Goal: Task Accomplishment & Management: Use online tool/utility

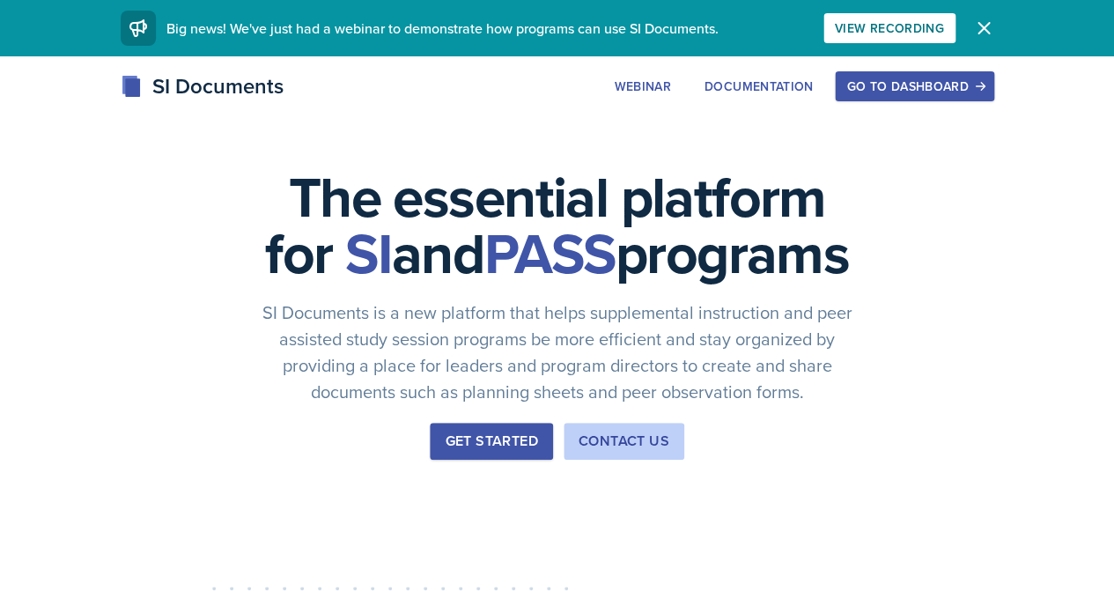
click at [937, 94] on button "Go to Dashboard" at bounding box center [913, 86] width 158 height 30
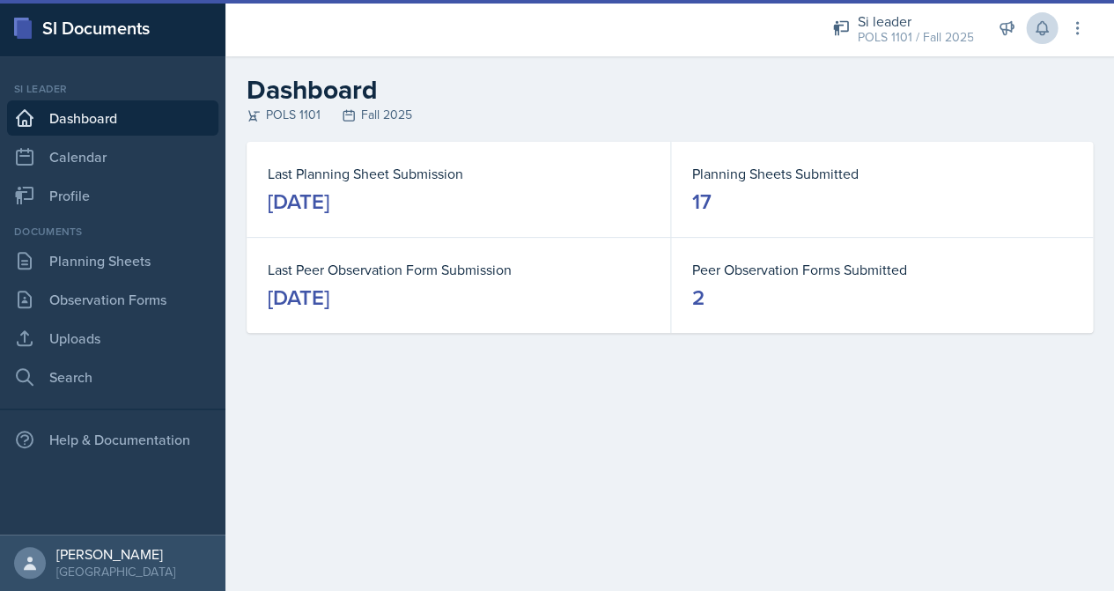
click at [1051, 28] on button at bounding box center [1041, 28] width 32 height 32
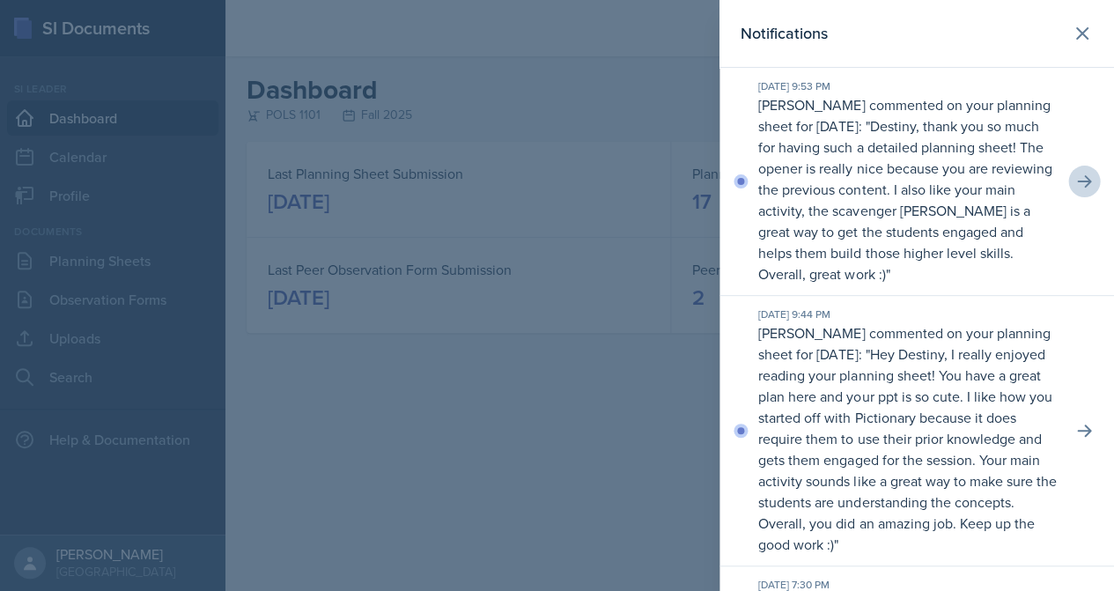
click at [1085, 177] on icon at bounding box center [1084, 182] width 18 height 18
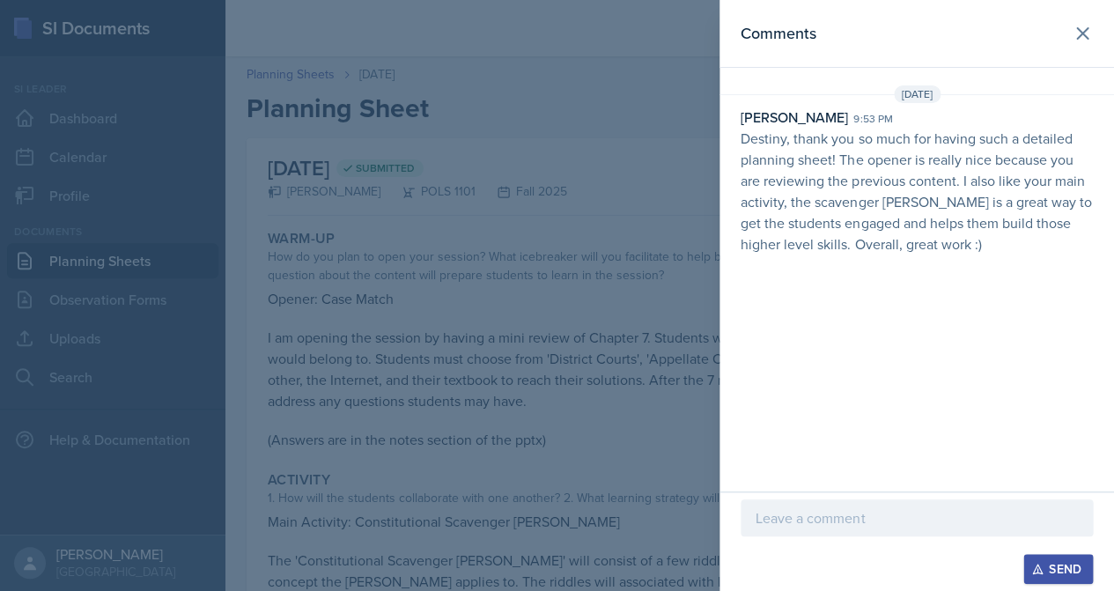
click at [876, 565] on div "Send" at bounding box center [916, 569] width 352 height 30
click at [874, 538] on div at bounding box center [916, 545] width 352 height 18
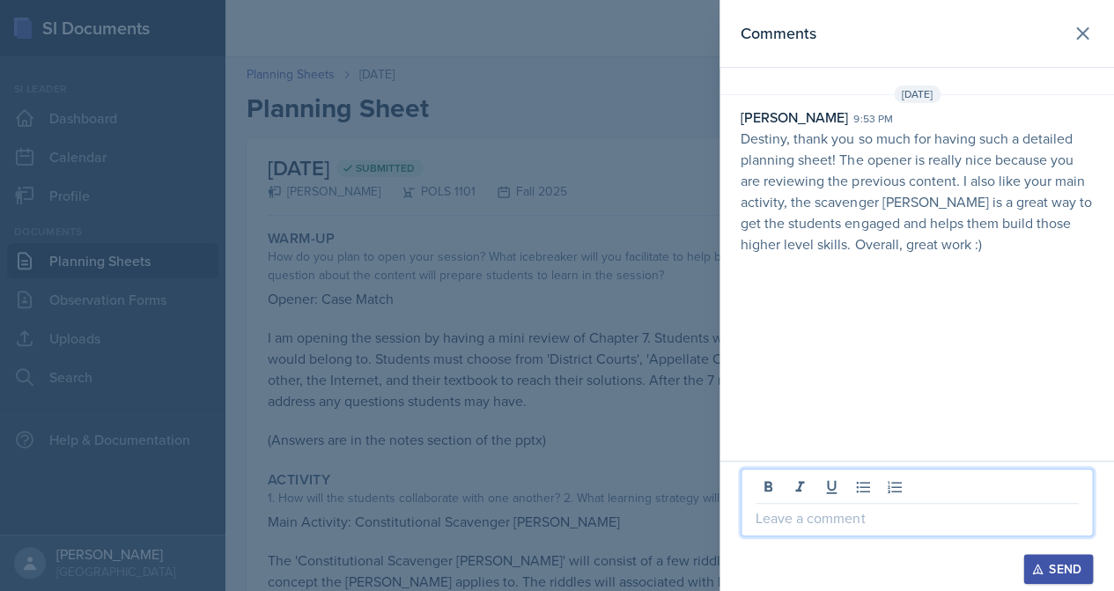
click at [873, 525] on p at bounding box center [916, 517] width 322 height 21
click at [878, 522] on p at bounding box center [916, 517] width 322 height 21
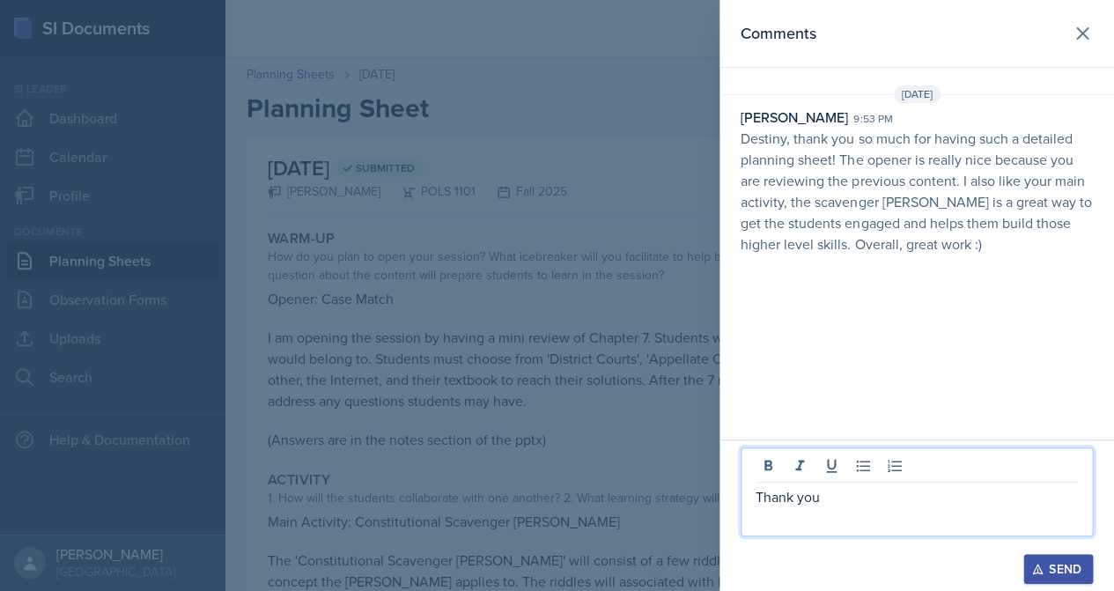
click at [1055, 577] on button "Send" at bounding box center [1058, 569] width 70 height 30
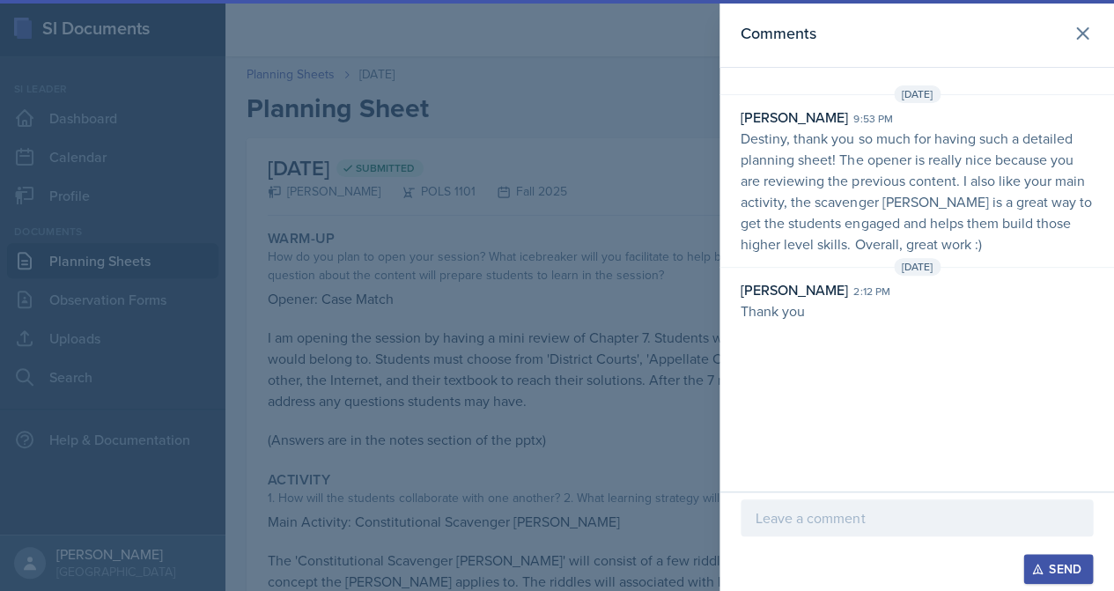
scroll to position [20, 0]
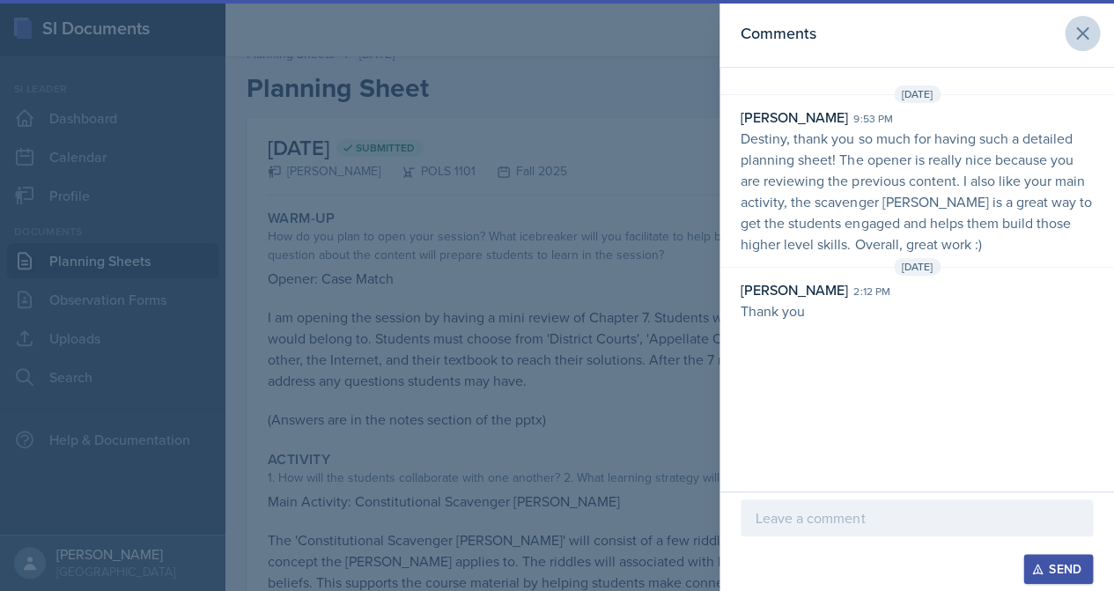
click at [1082, 48] on button at bounding box center [1081, 33] width 35 height 35
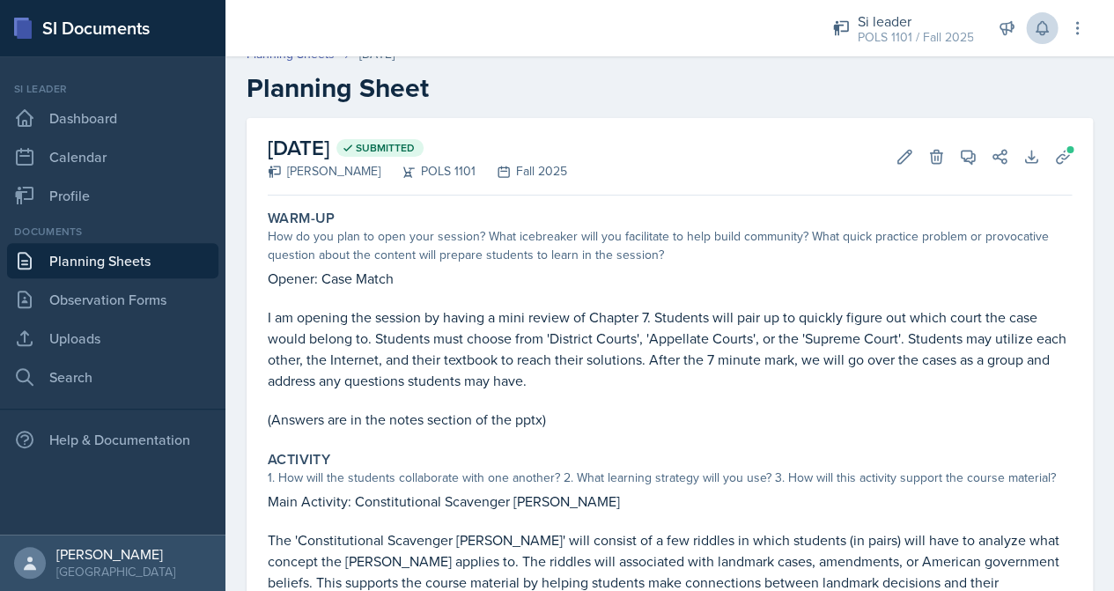
click at [1037, 27] on icon at bounding box center [1042, 28] width 18 height 18
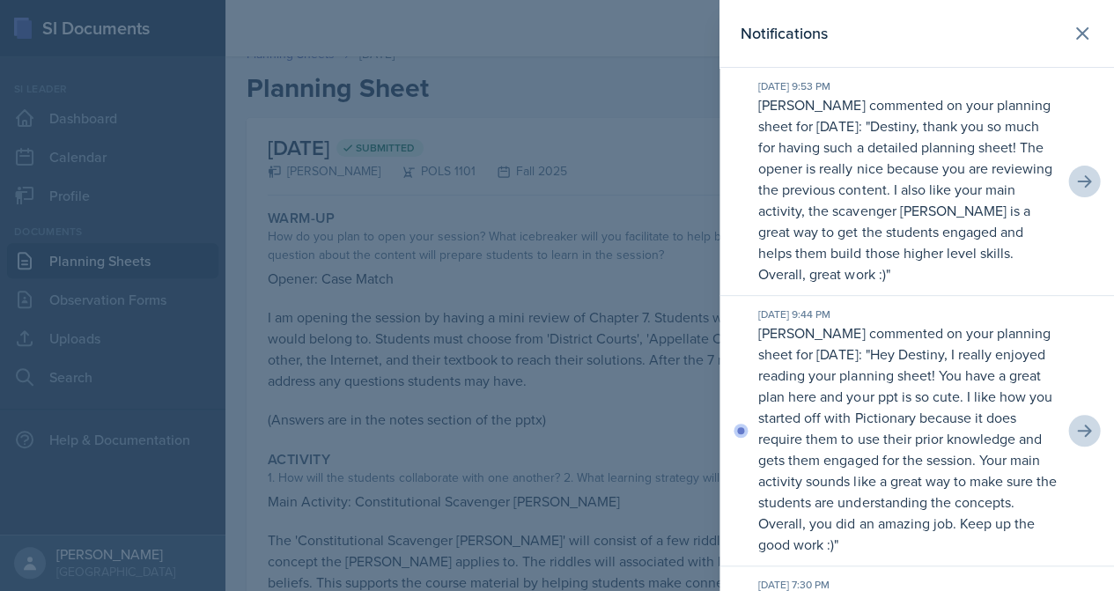
click at [1075, 434] on button at bounding box center [1084, 431] width 32 height 32
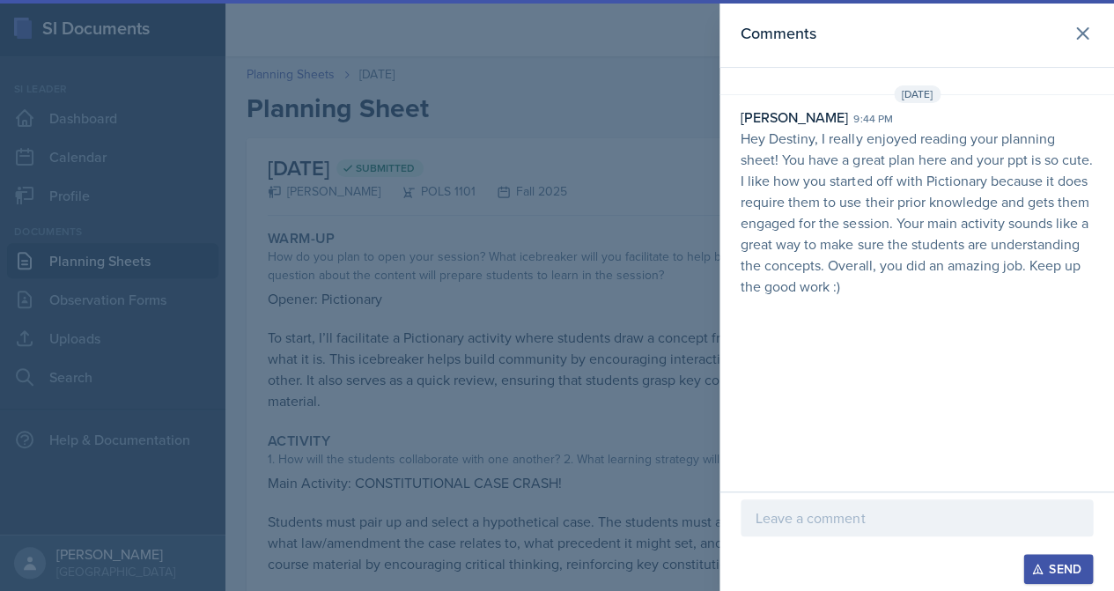
click at [881, 513] on p at bounding box center [916, 517] width 322 height 21
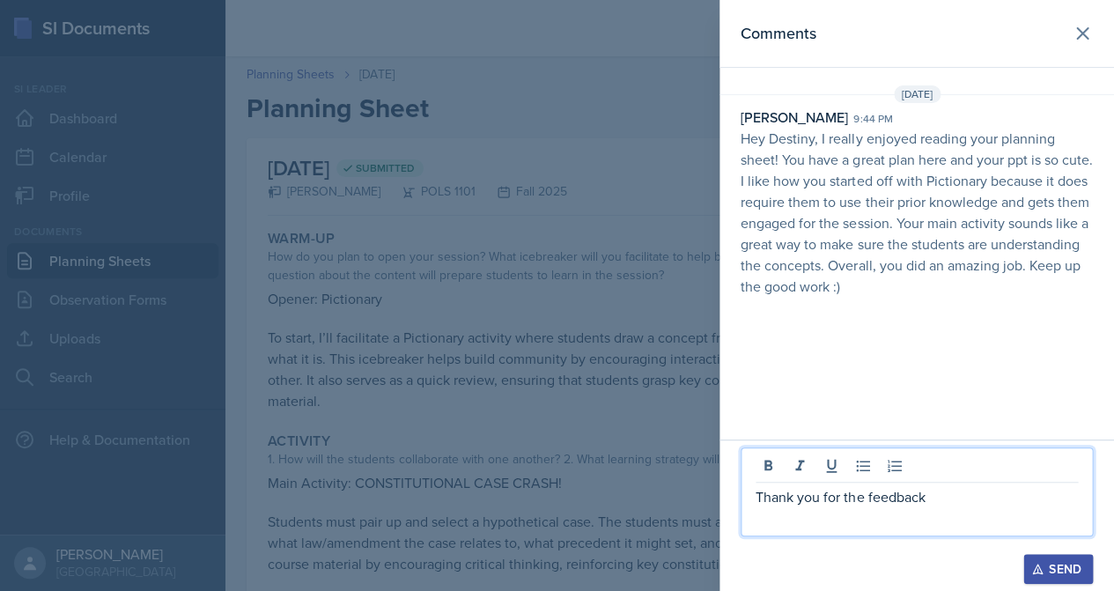
click at [1026, 554] on button "Send" at bounding box center [1058, 569] width 70 height 30
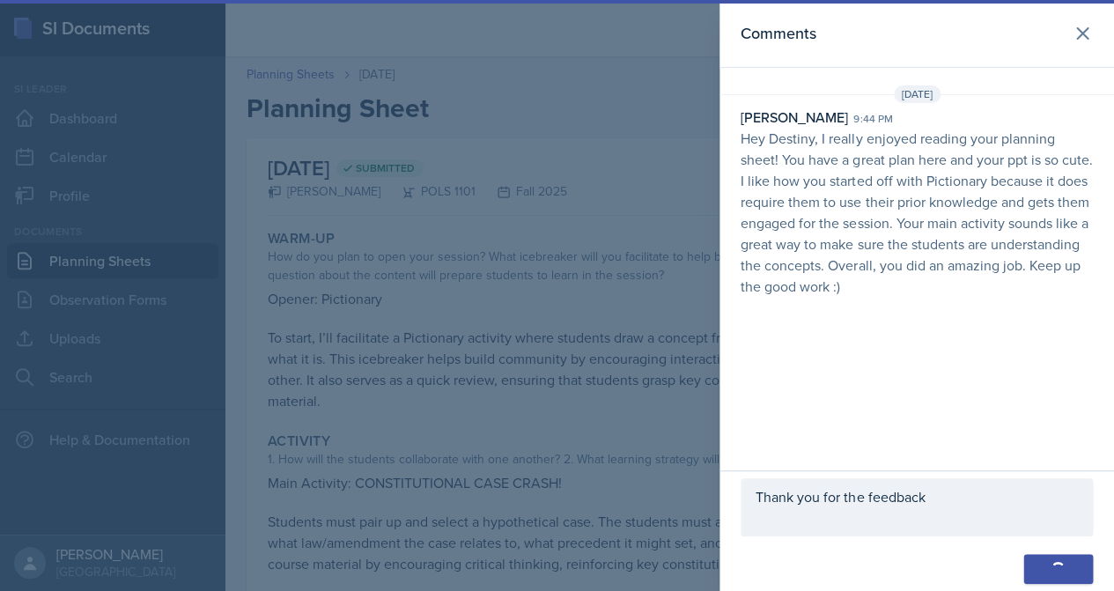
scroll to position [20, 0]
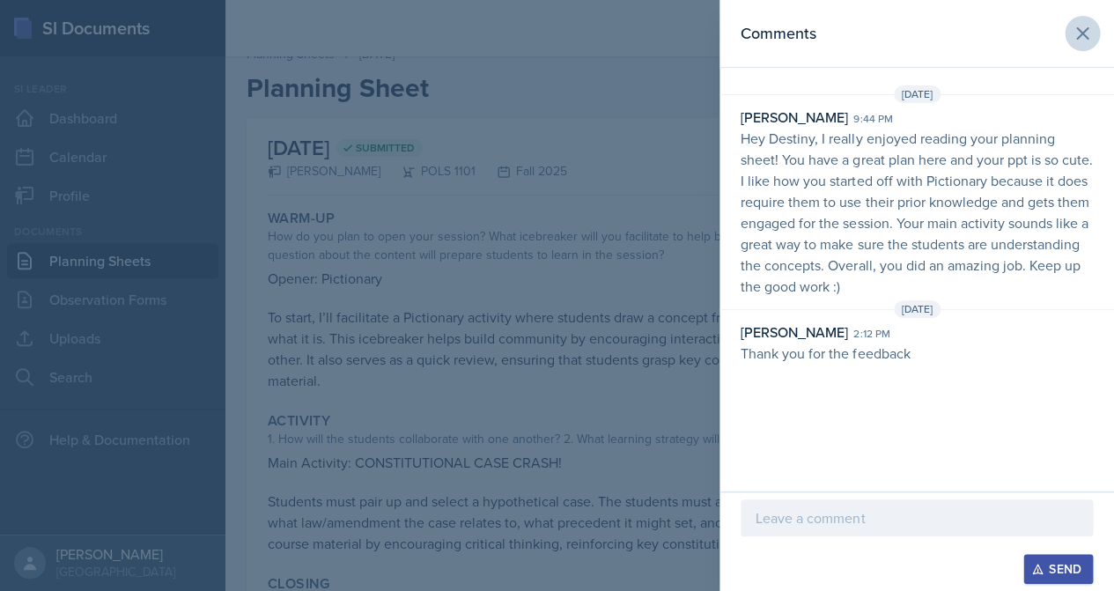
click at [1077, 28] on icon at bounding box center [1081, 33] width 21 height 21
